Goal: Task Accomplishment & Management: Use online tool/utility

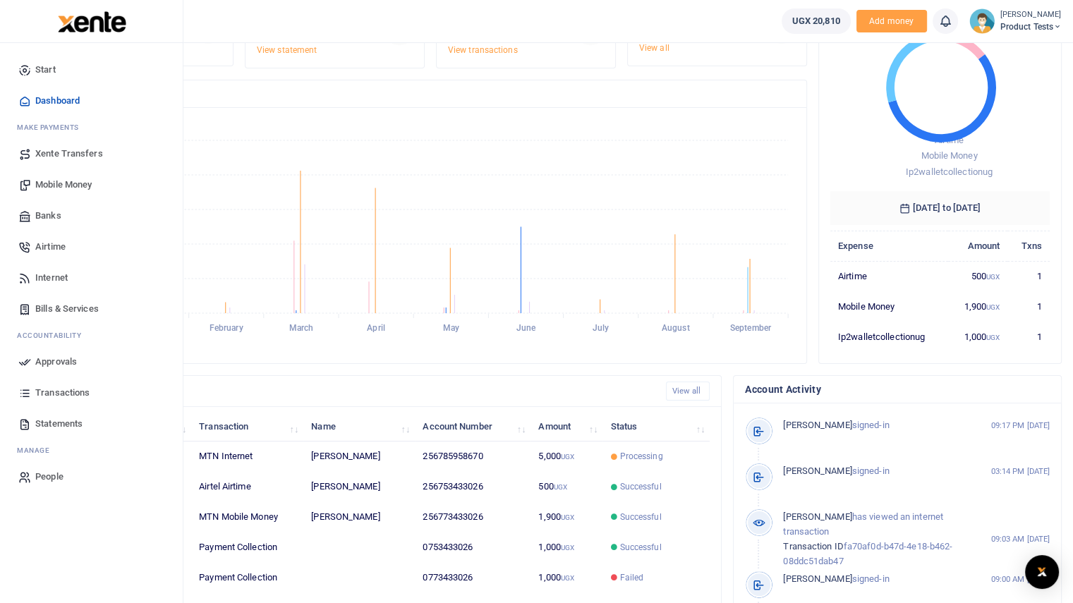
scroll to position [212, 0]
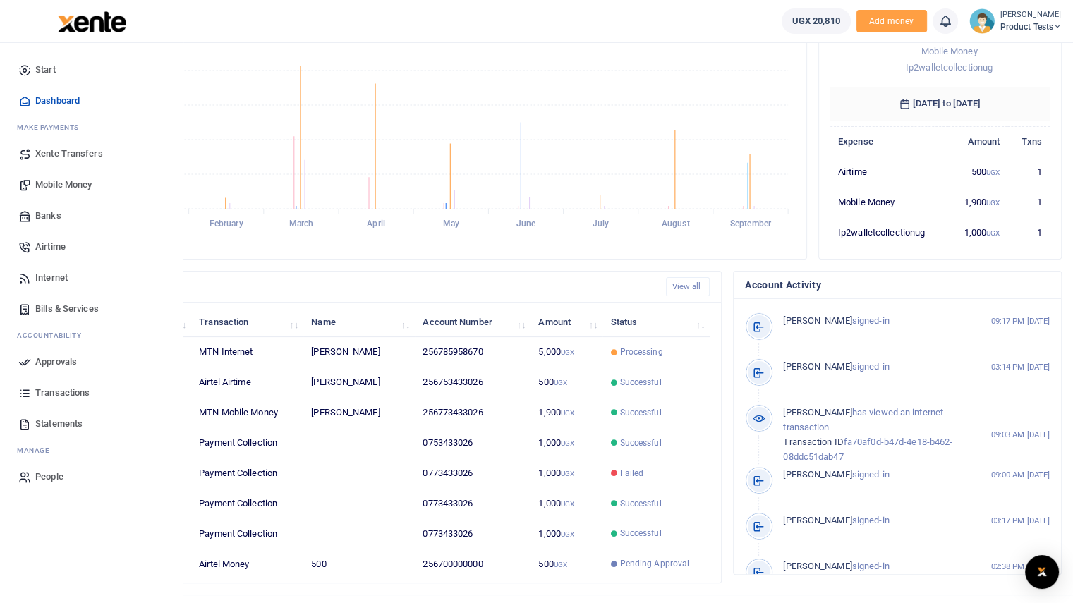
click at [59, 277] on span "Internet" at bounding box center [51, 278] width 32 height 14
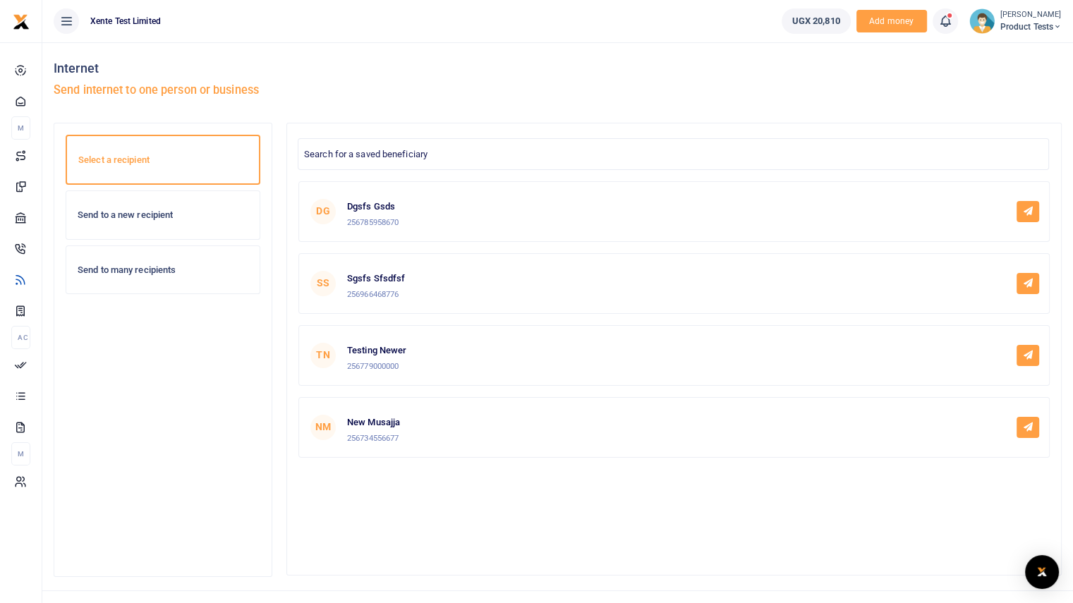
click at [206, 262] on div "Send to many recipients" at bounding box center [162, 270] width 193 height 48
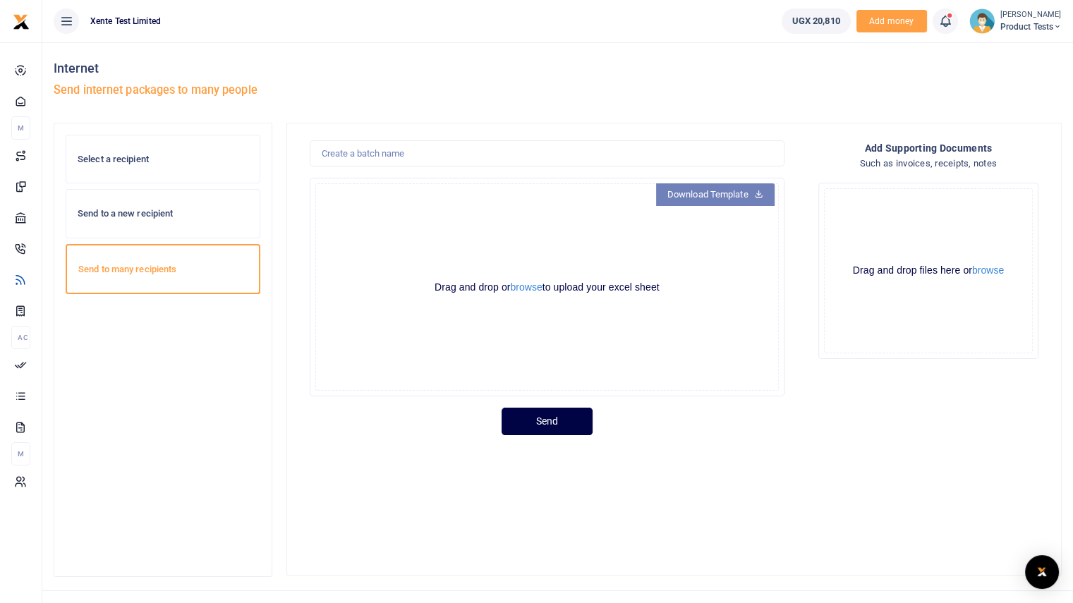
click at [716, 191] on link "Download Template" at bounding box center [715, 194] width 119 height 23
click at [490, 148] on input "text" at bounding box center [547, 153] width 475 height 27
type input "qwerty"
click at [522, 288] on button "browse" at bounding box center [526, 287] width 32 height 11
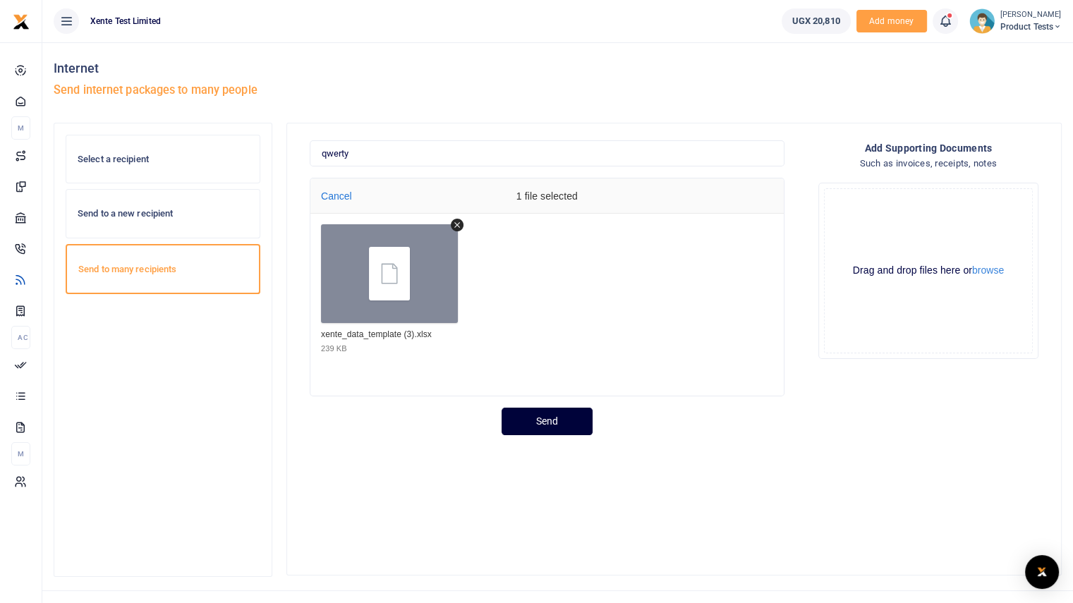
click at [553, 423] on button "Send" at bounding box center [547, 422] width 91 height 28
